Goal: Check status: Check status

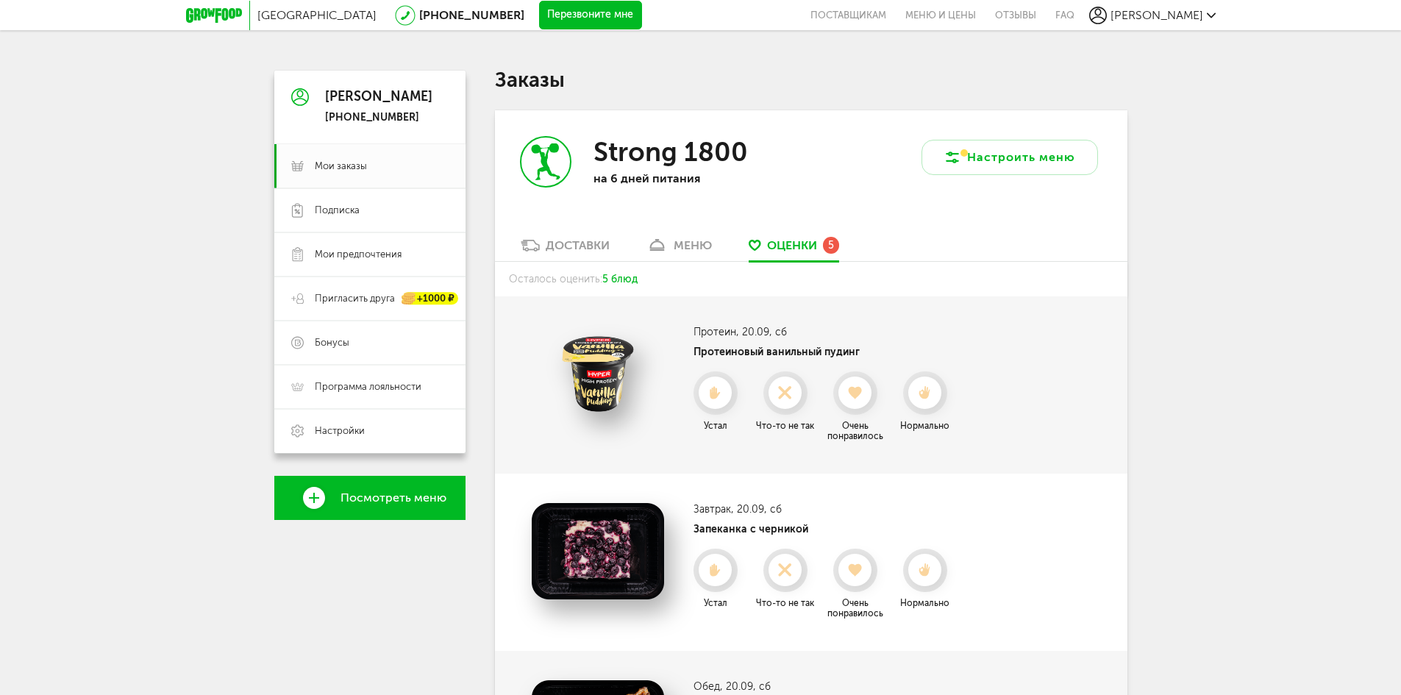
click at [608, 241] on div "Доставки" at bounding box center [578, 245] width 64 height 14
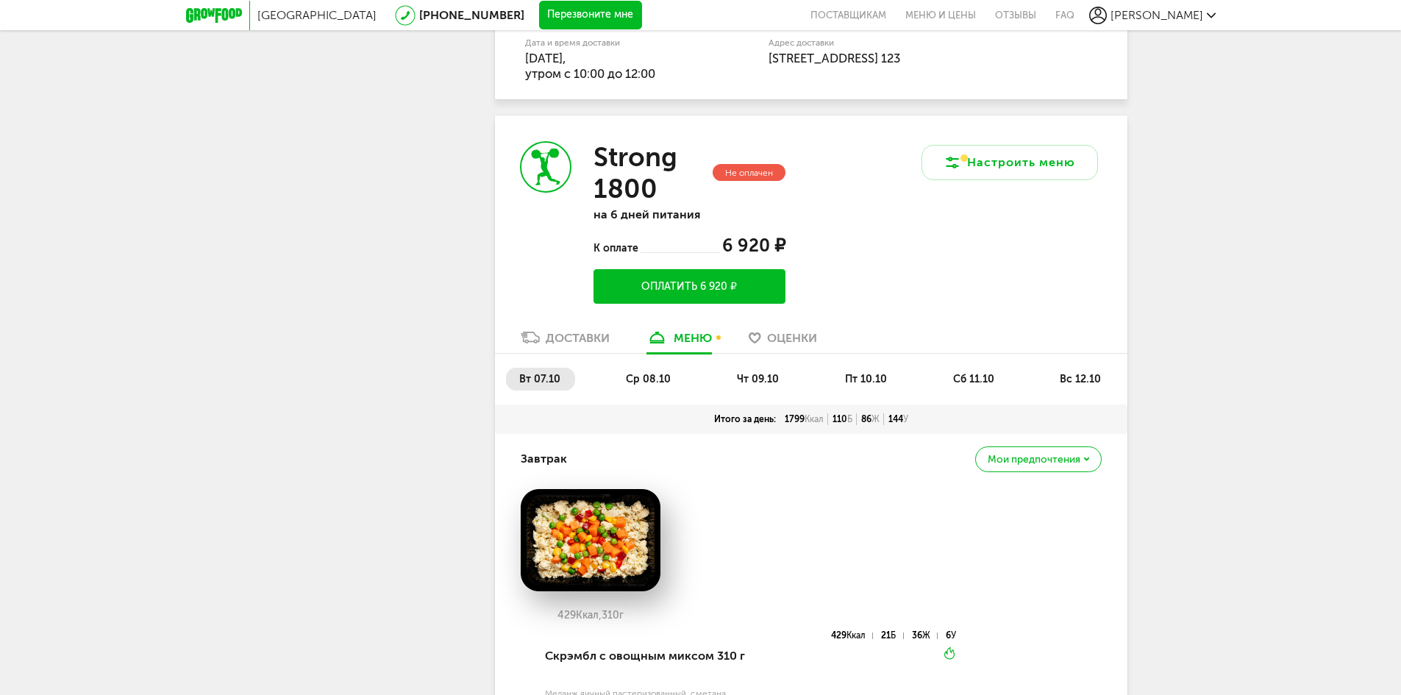
scroll to position [858, 0]
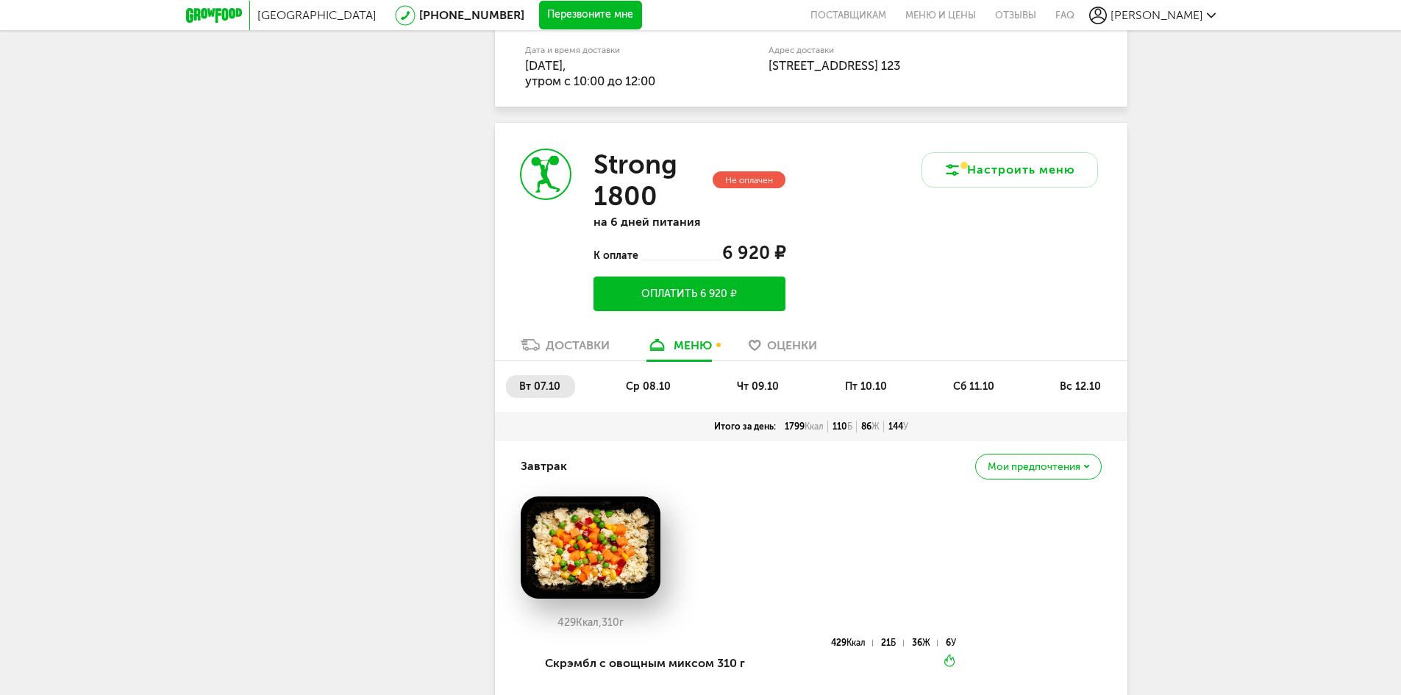
click at [1078, 382] on span "вс 12.10" at bounding box center [1080, 386] width 41 height 13
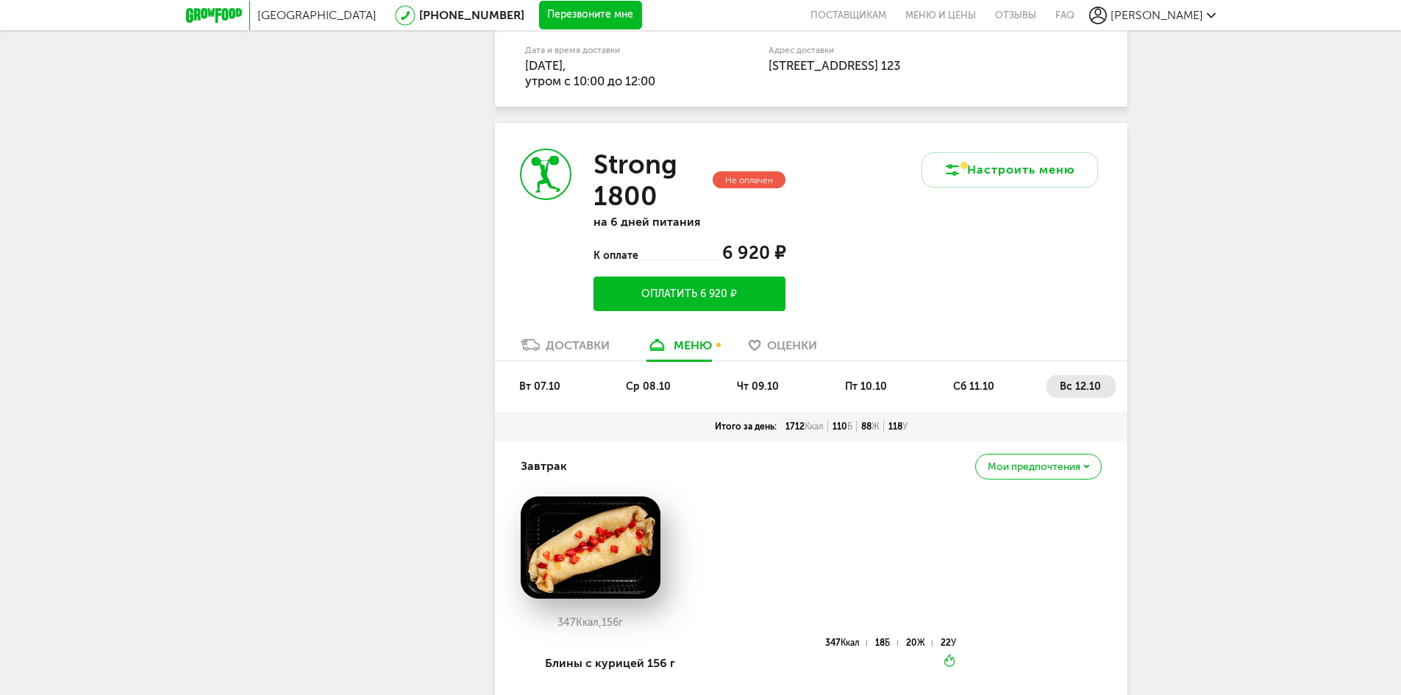
click at [554, 394] on li "вт 07.10" at bounding box center [540, 386] width 69 height 23
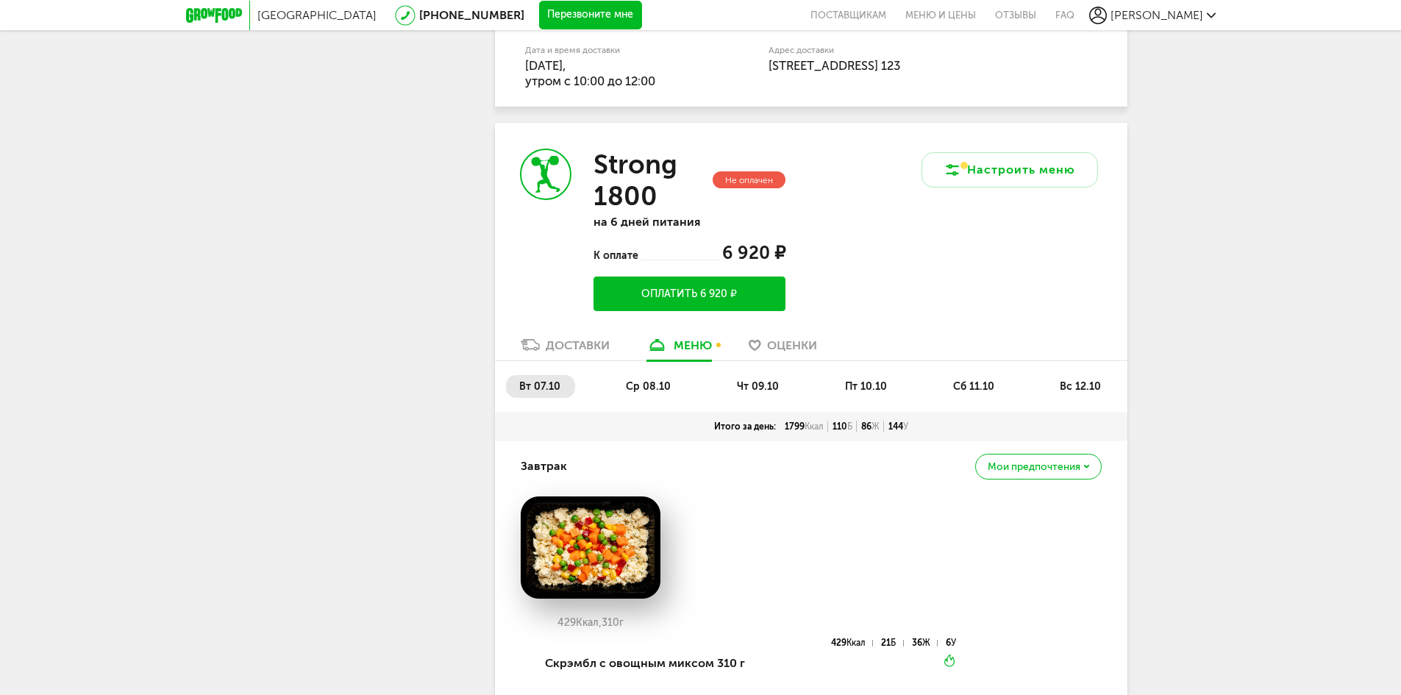
click at [558, 357] on link "Доставки" at bounding box center [565, 349] width 104 height 24
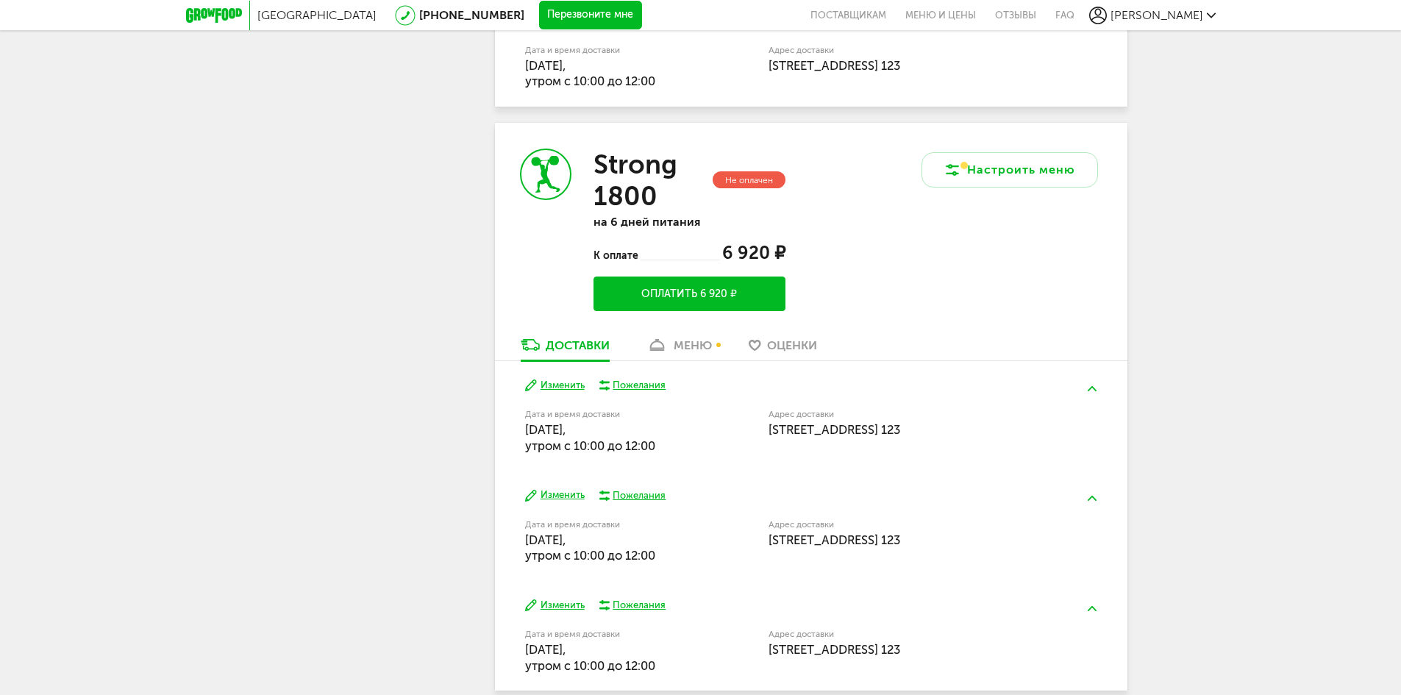
click at [702, 352] on link "меню" at bounding box center [679, 349] width 80 height 24
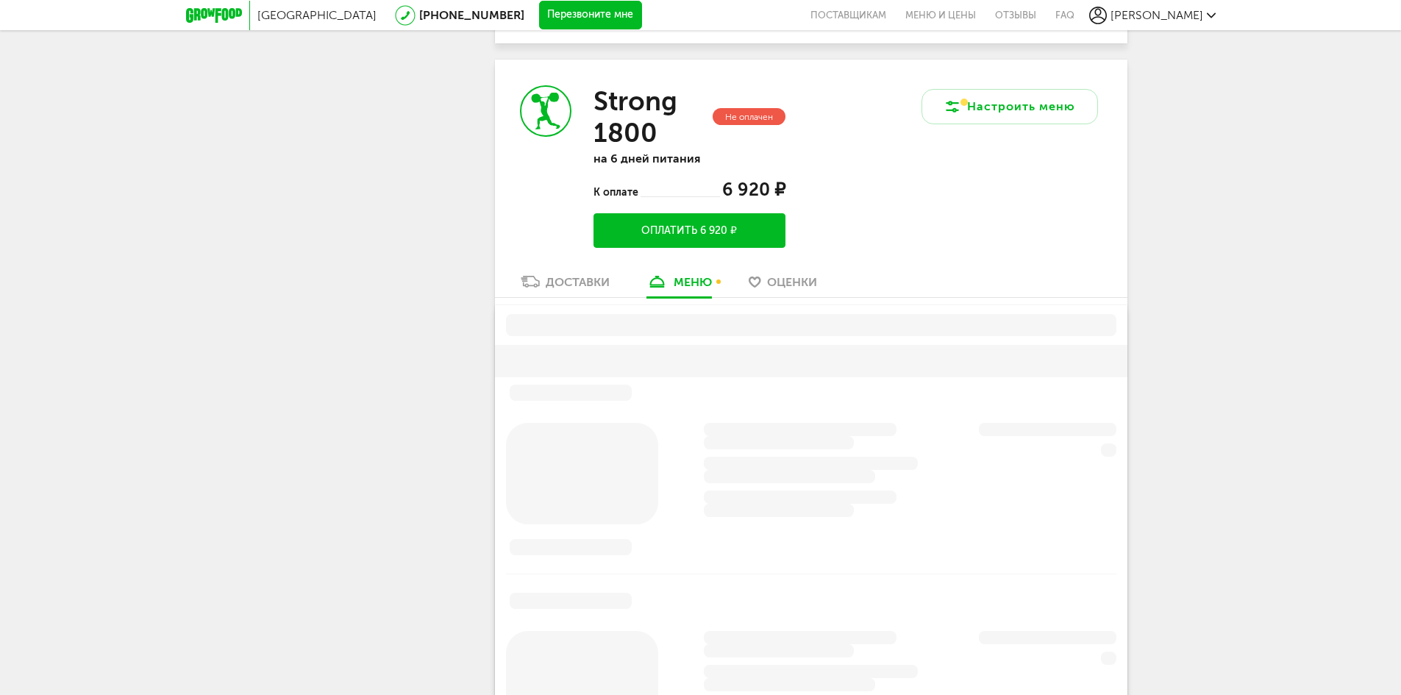
scroll to position [944, 0]
